Goal: Task Accomplishment & Management: Use online tool/utility

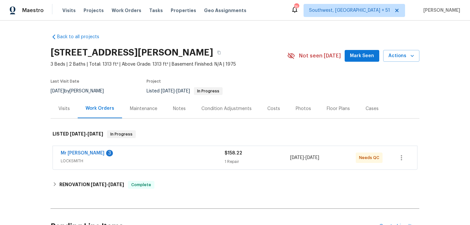
click at [158, 155] on div "Mr [PERSON_NAME] Locksmith 3" at bounding box center [143, 154] width 164 height 8
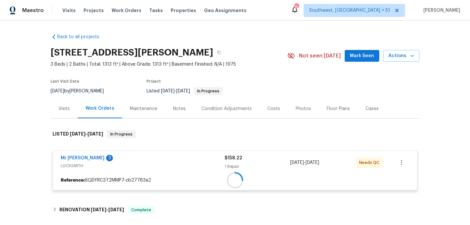
scroll to position [80, 0]
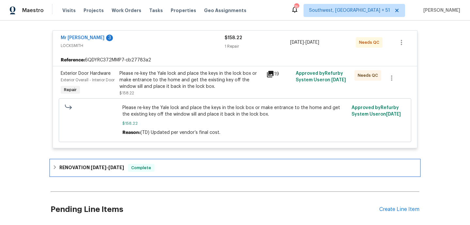
click at [169, 172] on div "RENOVATION [DATE] - [DATE] Complete" at bounding box center [235, 168] width 365 height 8
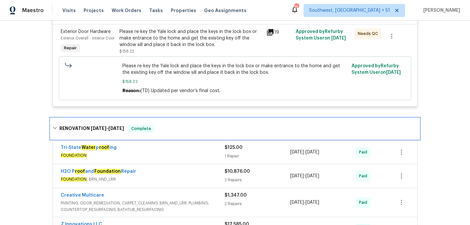
scroll to position [166, 0]
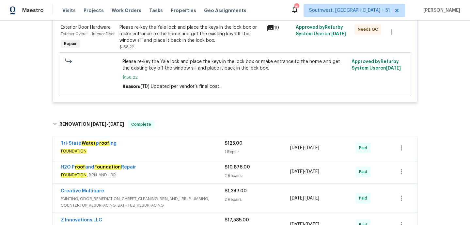
click at [171, 148] on div "Tri-State Water p roof ing" at bounding box center [143, 144] width 164 height 8
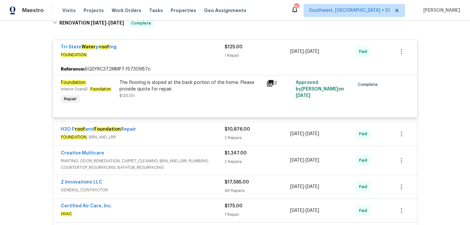
scroll to position [272, 0]
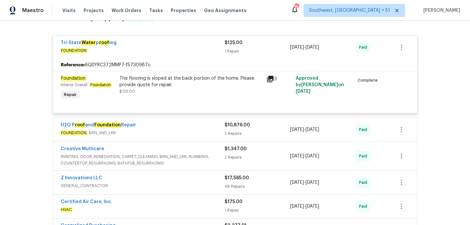
click at [169, 130] on div "H2O P roof and Foundation Repair" at bounding box center [143, 126] width 164 height 8
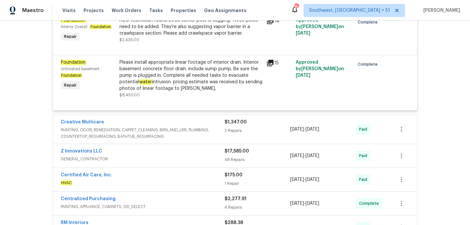
scroll to position [417, 0]
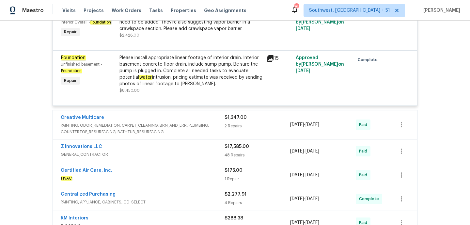
click at [176, 135] on span "PAINTING, ODOR_REMEDIATION, CARPET_CLEANING, BRN_AND_LRR, PLUMBING, COUNTERTOP_…" at bounding box center [143, 128] width 164 height 13
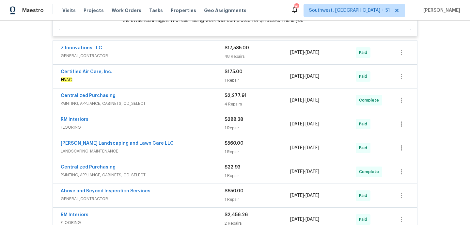
scroll to position [711, 0]
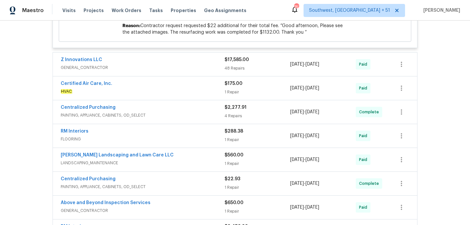
click at [152, 88] on div "Certified Air Care, Inc." at bounding box center [143, 84] width 164 height 8
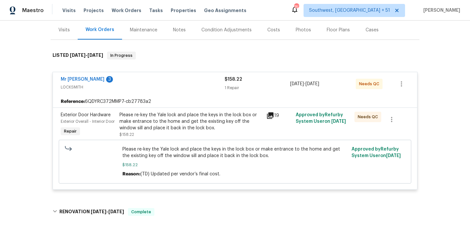
scroll to position [70, 0]
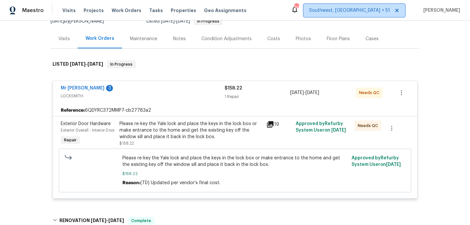
click at [371, 13] on span "Southwest, [GEOGRAPHIC_DATA] + 51" at bounding box center [349, 10] width 81 height 7
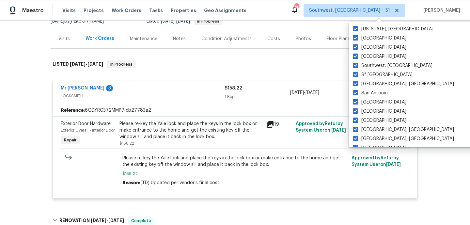
click at [400, 13] on icon at bounding box center [397, 10] width 5 height 5
checkbox input "false"
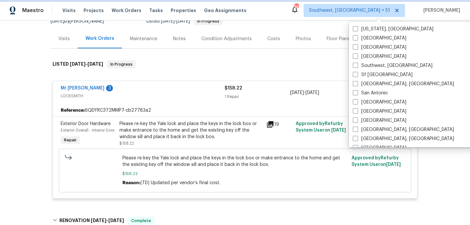
checkbox input "false"
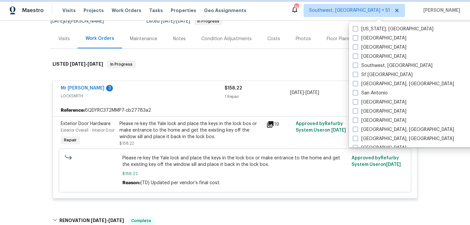
checkbox input "false"
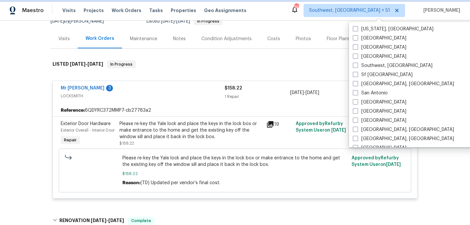
checkbox input "false"
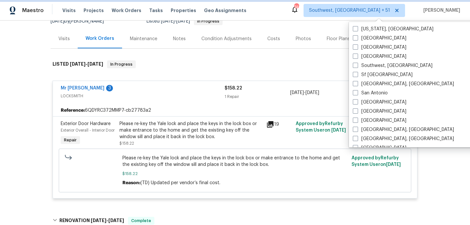
checkbox input "false"
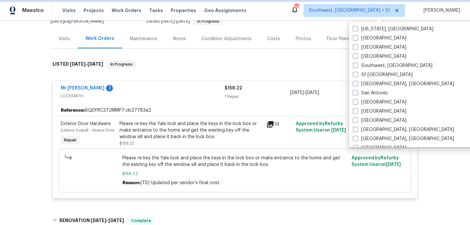
checkbox input "false"
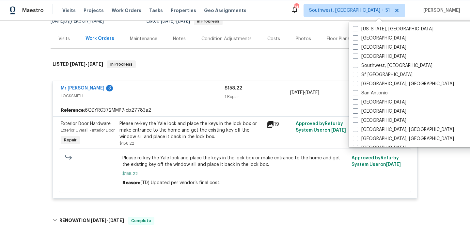
checkbox input "false"
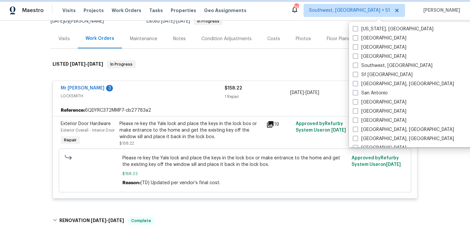
checkbox input "false"
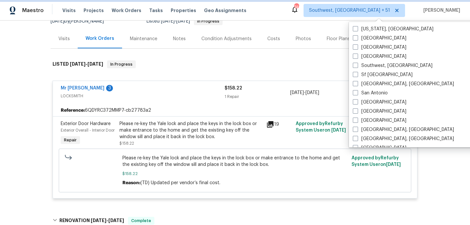
checkbox input "false"
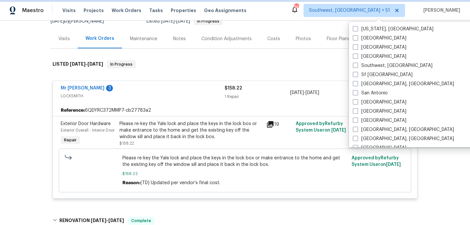
checkbox input "false"
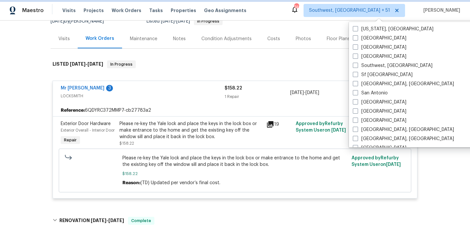
checkbox input "false"
checkbox input "true"
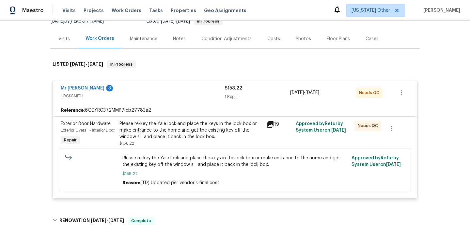
click at [444, 75] on div "Back to all projects [STREET_ADDRESS][PERSON_NAME] 3 Beds | 2 Baths | Total: 13…" at bounding box center [235, 123] width 470 height 205
click at [399, 9] on icon at bounding box center [397, 10] width 5 height 5
click at [434, 44] on div "Back to all projects [STREET_ADDRESS][PERSON_NAME] 3 Beds | 2 Baths | Total: 13…" at bounding box center [235, 123] width 470 height 205
click at [376, 4] on span "[US_STATE] Other" at bounding box center [375, 10] width 59 height 13
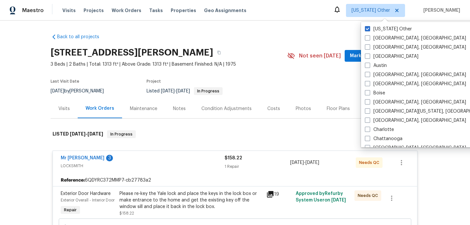
click at [310, 80] on section "[STREET_ADDRESS][PERSON_NAME] 3 Beds | 2 Baths | Total: 1313 ft² | Above Grade:…" at bounding box center [235, 71] width 369 height 55
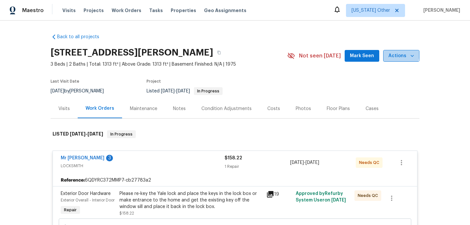
click at [399, 54] on span "Actions" at bounding box center [402, 56] width 26 height 8
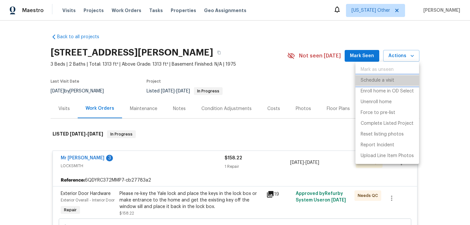
click at [387, 83] on p "Schedule a visit" at bounding box center [378, 80] width 34 height 7
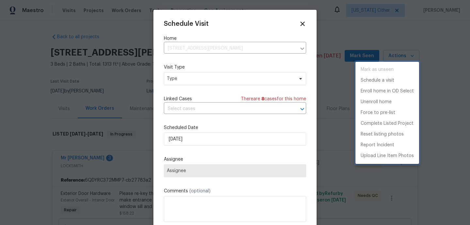
click at [180, 74] on div at bounding box center [235, 112] width 470 height 225
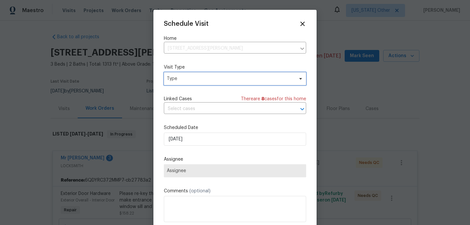
click at [180, 74] on span "Type" at bounding box center [235, 78] width 142 height 13
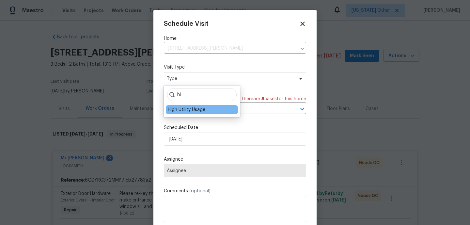
type input "hi"
click at [178, 110] on div "High Utility Usage" at bounding box center [187, 110] width 38 height 7
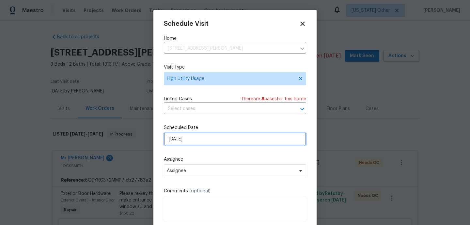
click at [190, 138] on input "[DATE]" at bounding box center [235, 139] width 142 height 13
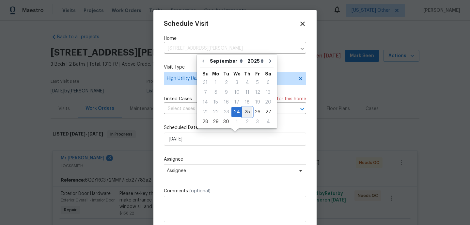
click at [243, 112] on div "25" at bounding box center [247, 111] width 10 height 9
type input "[DATE]"
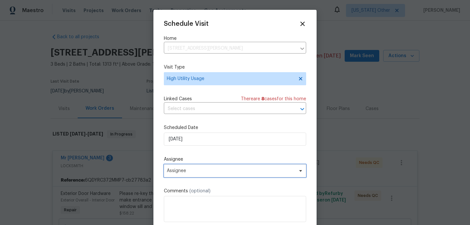
click at [185, 171] on span "Assignee" at bounding box center [231, 170] width 128 height 5
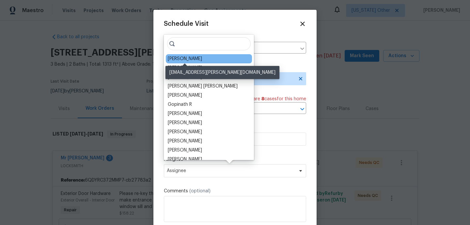
click at [178, 57] on div "[PERSON_NAME]" at bounding box center [185, 59] width 34 height 7
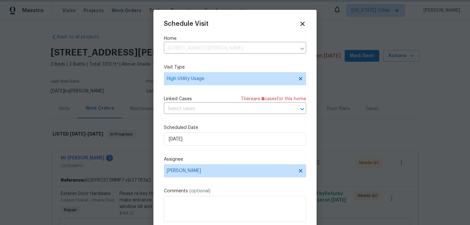
scroll to position [12, 0]
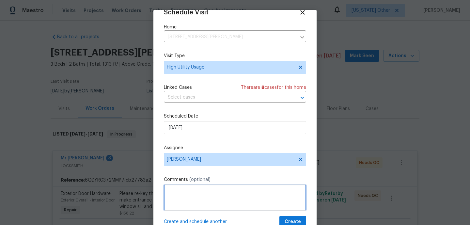
click at [187, 207] on textarea at bounding box center [235, 198] width 142 height 26
paste textarea "Hi team, we received a high usage of Water bill from a utility company for this…"
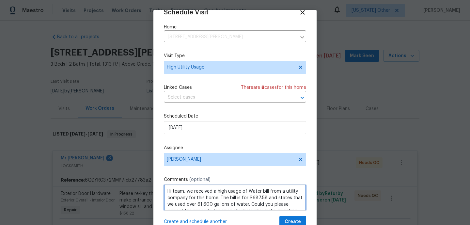
scroll to position [14, 0]
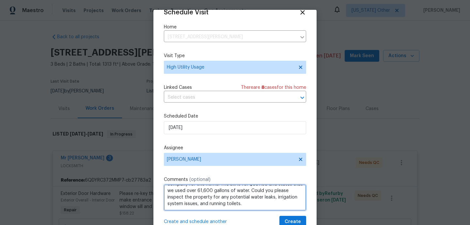
click at [209, 204] on textarea "Hi team, we received a high usage of Water bill from a utility company for this…" at bounding box center [235, 198] width 142 height 26
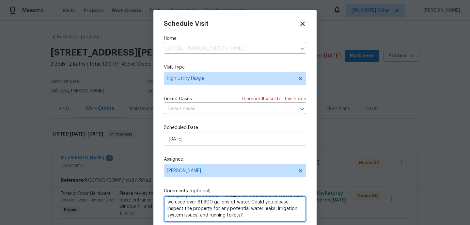
scroll to position [12, 0]
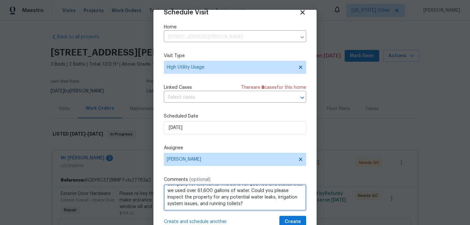
type textarea "Hi team, we received a high usage of Water bill from a utility company for this…"
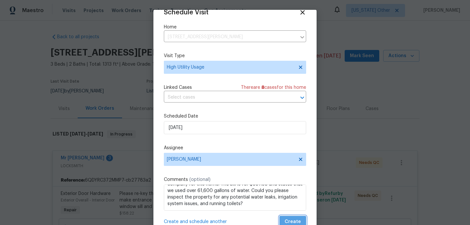
click at [298, 217] on button "Create" at bounding box center [293, 222] width 27 height 12
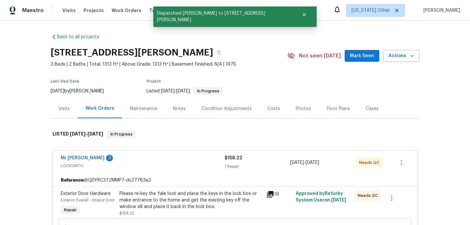
click at [66, 112] on div "Visits" at bounding box center [64, 108] width 27 height 19
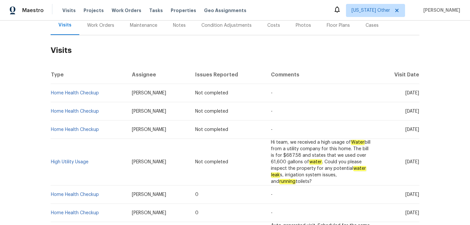
scroll to position [84, 0]
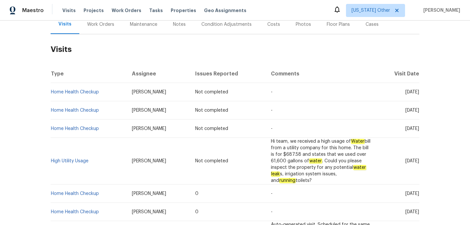
click at [64, 158] on td "High Utility Usage" at bounding box center [89, 161] width 76 height 47
click at [63, 162] on link "High Utility Usage" at bounding box center [70, 161] width 38 height 5
